Goal: Navigation & Orientation: Find specific page/section

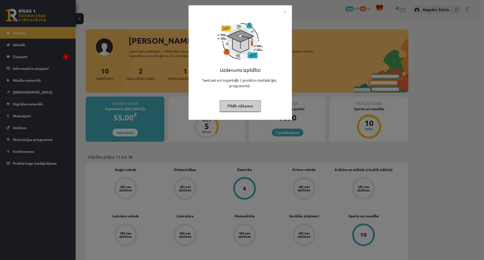
click at [286, 12] on img "Close" at bounding box center [285, 12] width 8 height 8
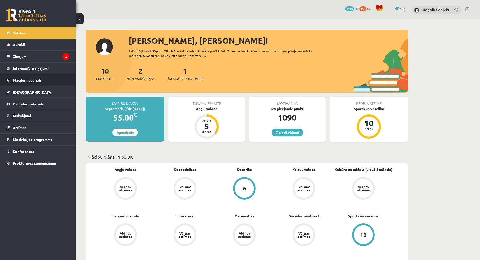
click at [40, 79] on span "Mācību materiāli" at bounding box center [27, 80] width 28 height 5
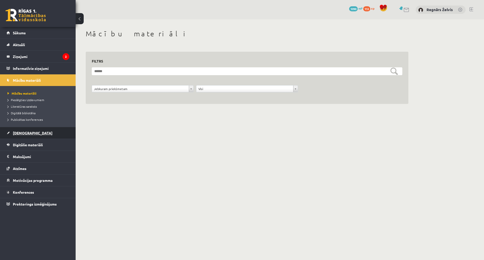
click at [38, 133] on link "[DEMOGRAPHIC_DATA]" at bounding box center [38, 133] width 63 height 12
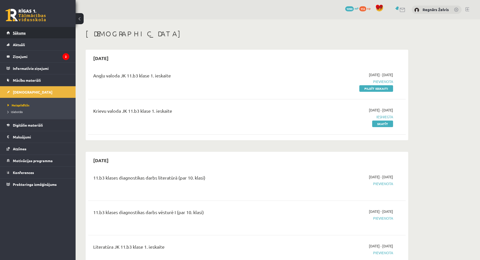
click at [27, 32] on link "Sākums" at bounding box center [38, 33] width 63 height 12
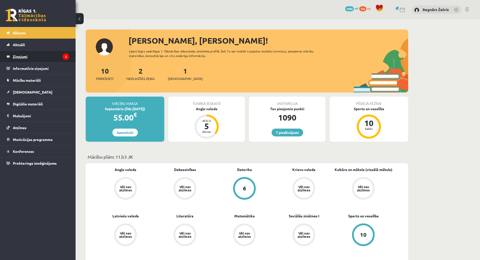
click at [45, 57] on legend "Ziņojumi 2" at bounding box center [41, 57] width 56 height 12
